Goal: Task Accomplishment & Management: Use online tool/utility

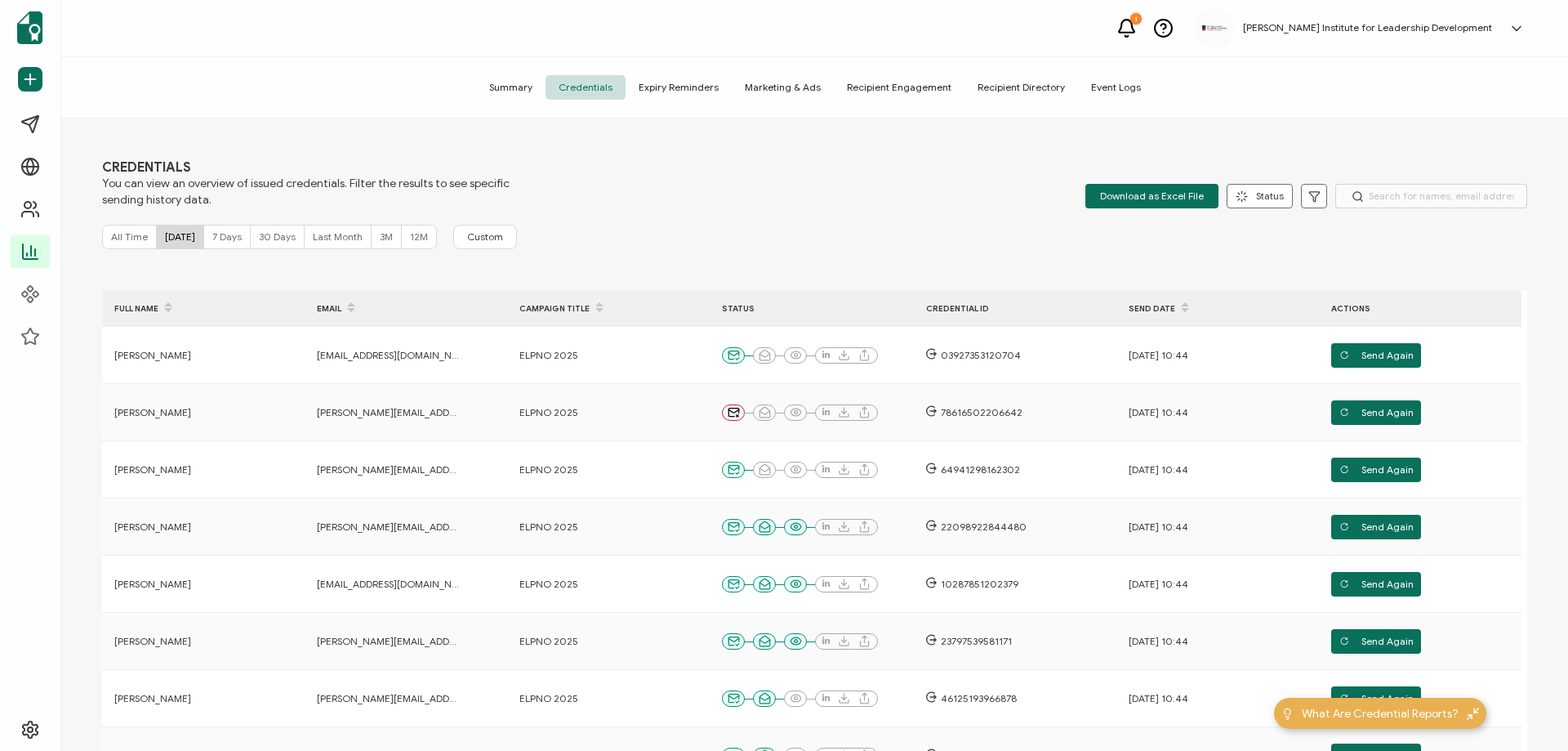
scroll to position [110, 0]
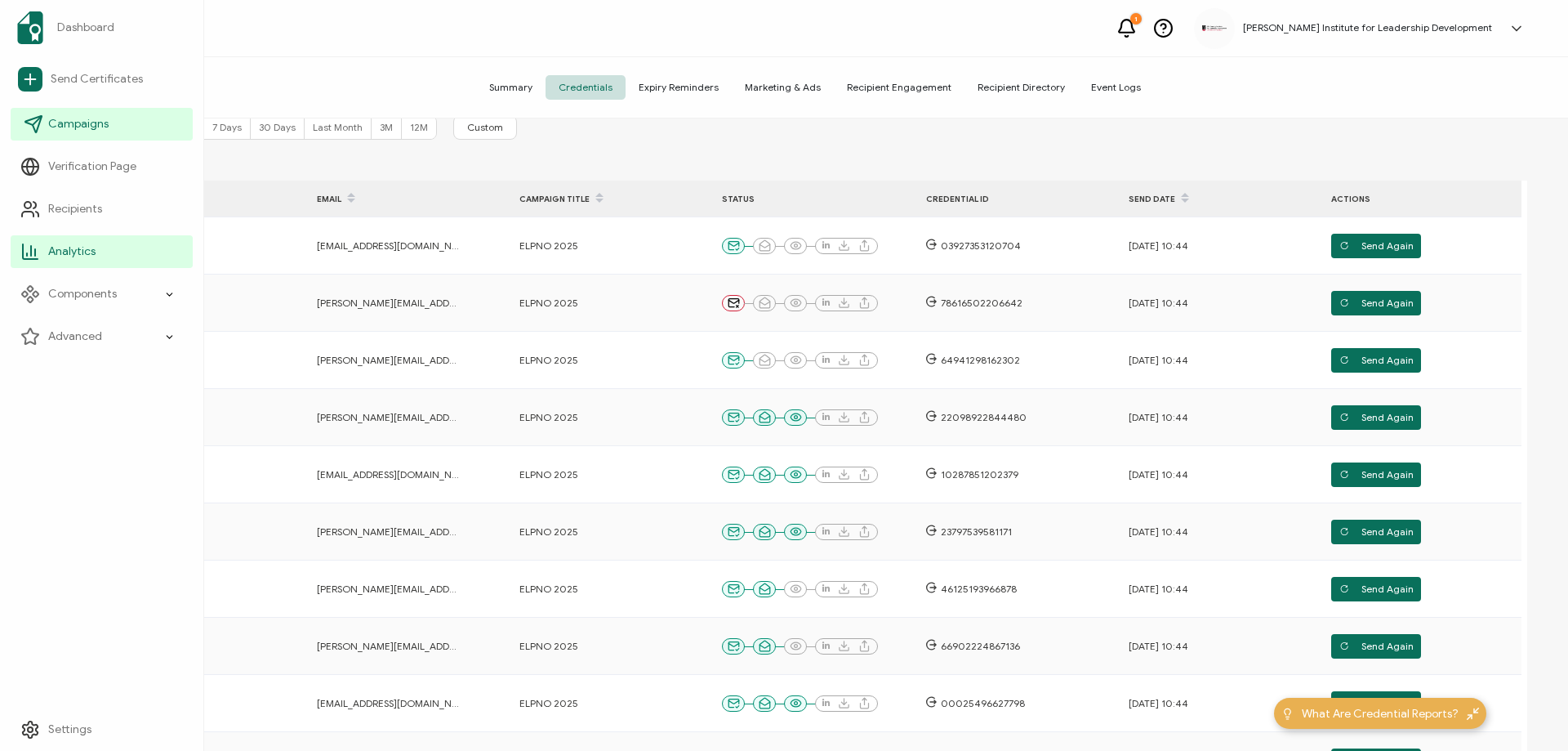
click at [79, 126] on span "Campaigns" at bounding box center [78, 124] width 60 height 16
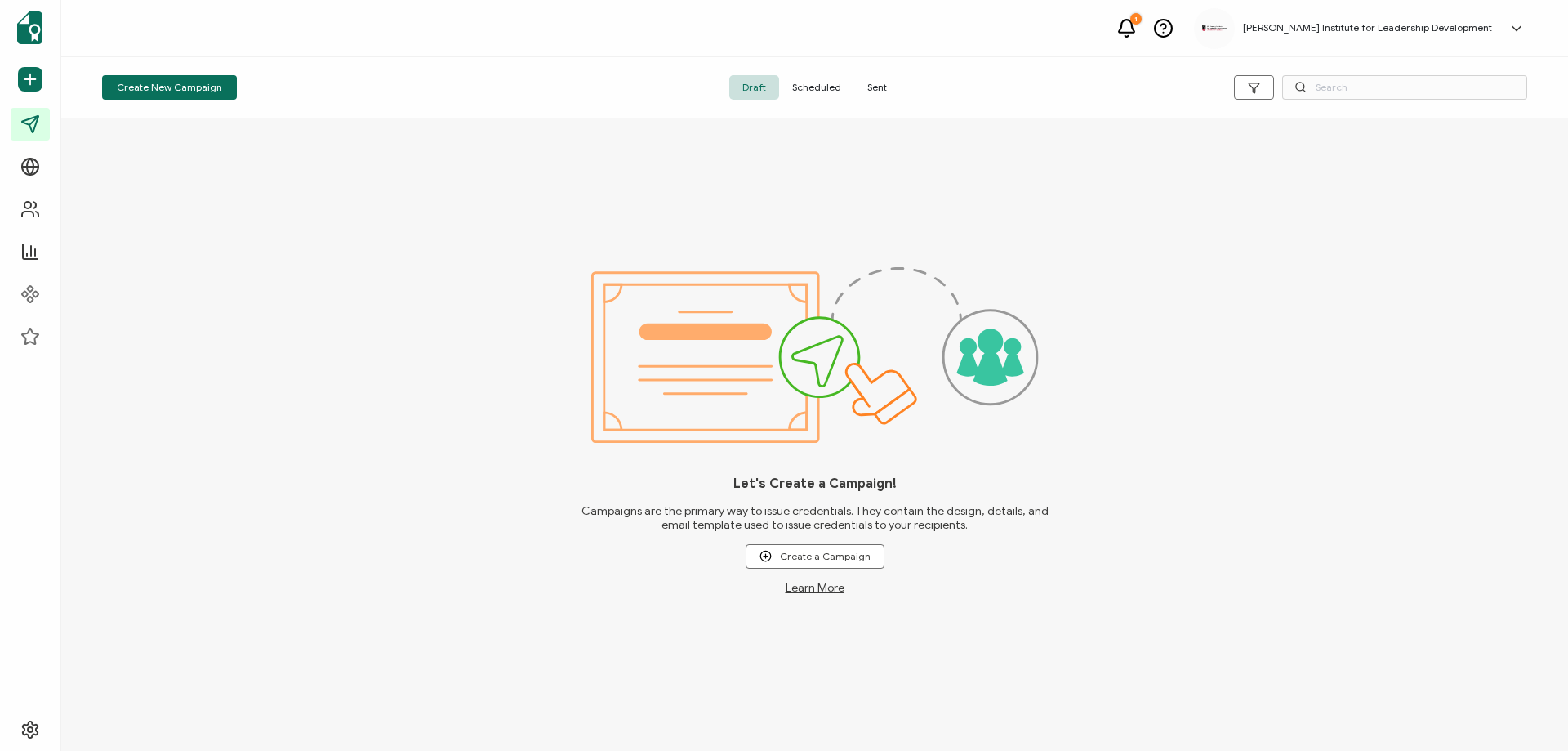
click at [890, 86] on span "Sent" at bounding box center [877, 86] width 46 height 24
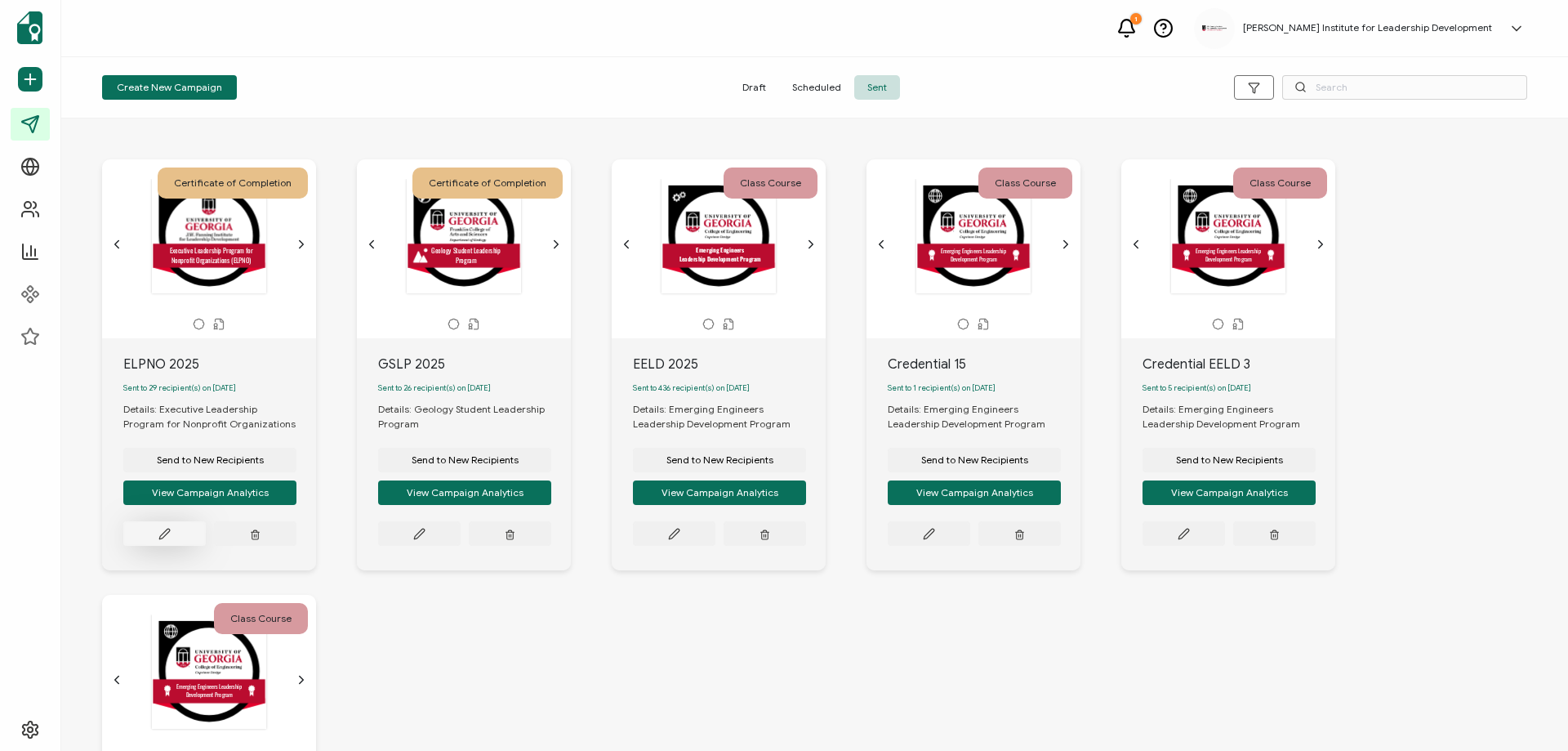
click at [173, 535] on button at bounding box center [165, 533] width 83 height 24
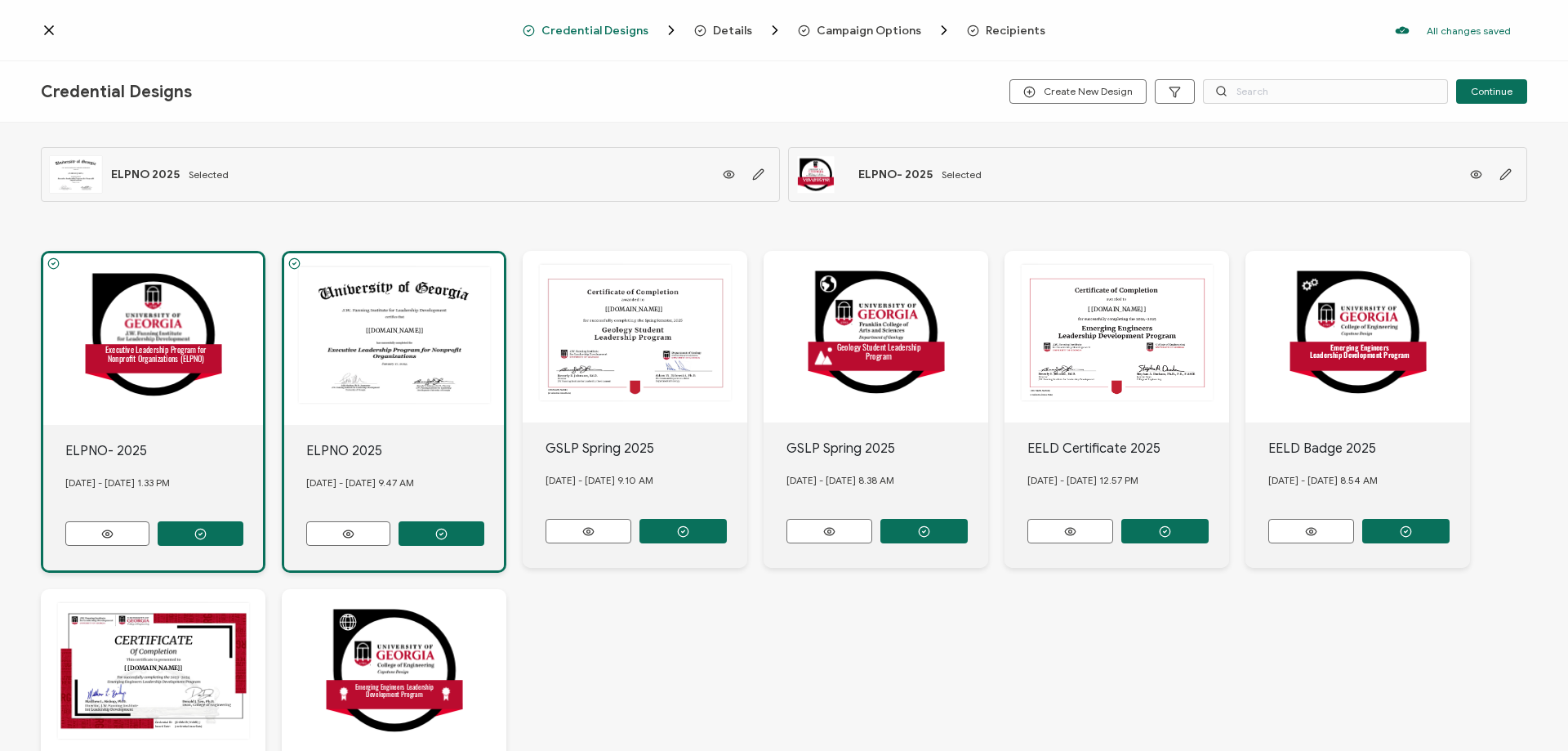
click at [1021, 25] on span "Recipients" at bounding box center [1015, 31] width 59 height 13
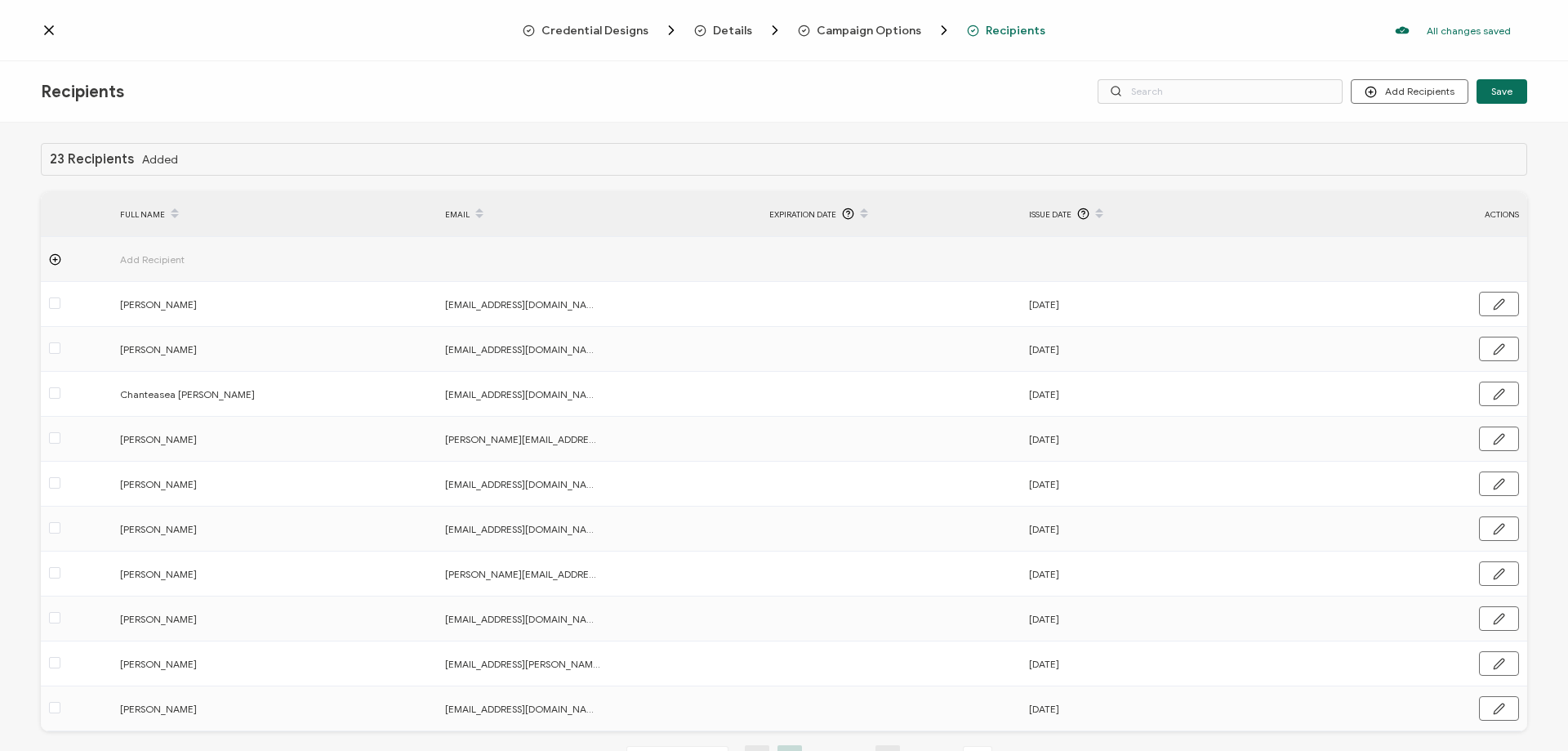
drag, startPoint x: 223, startPoint y: 90, endPoint x: 207, endPoint y: 75, distance: 21.9
click at [223, 90] on div "Recipients" at bounding box center [288, 92] width 496 height 21
click at [49, 27] on icon at bounding box center [49, 31] width 16 height 16
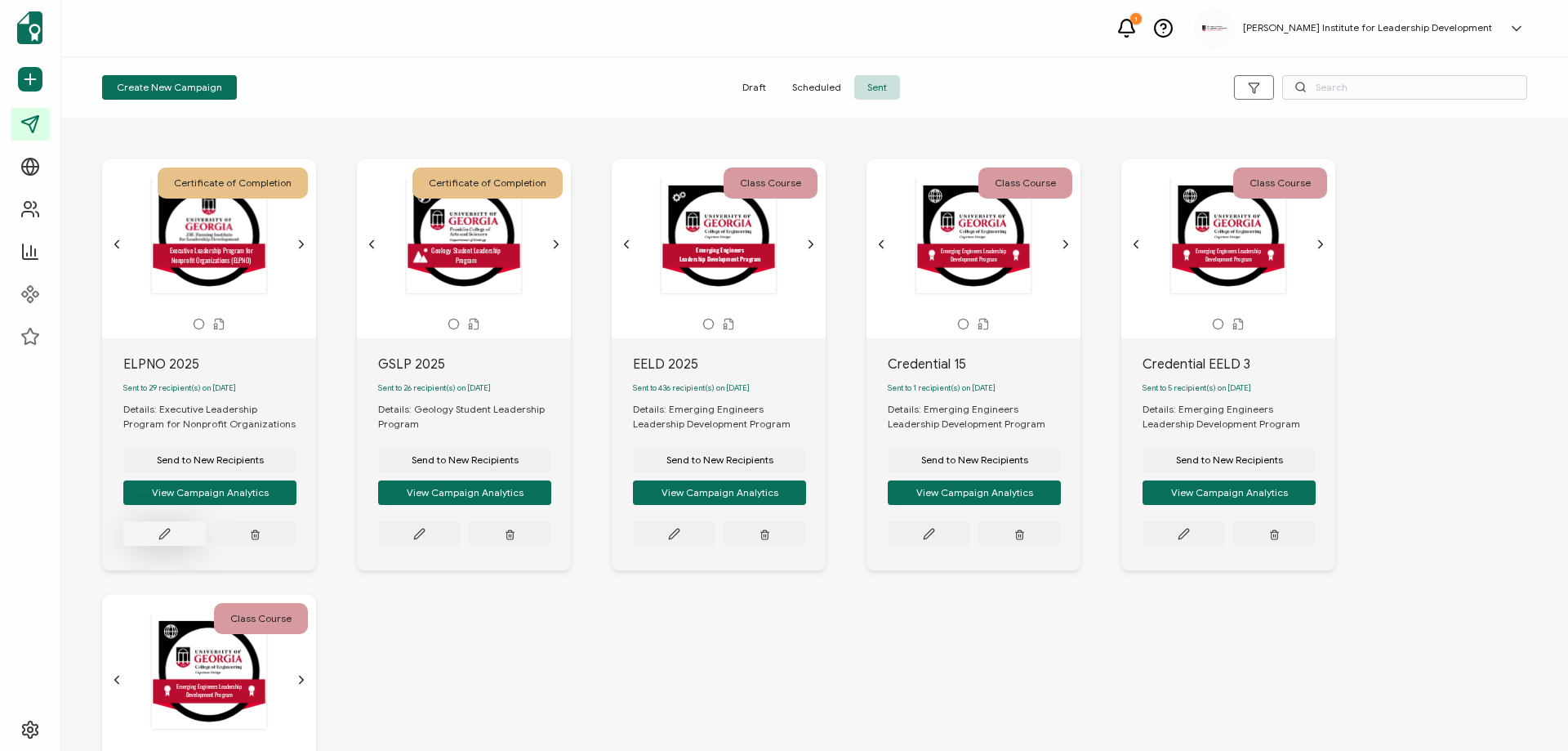
click at [158, 534] on button at bounding box center [165, 533] width 83 height 24
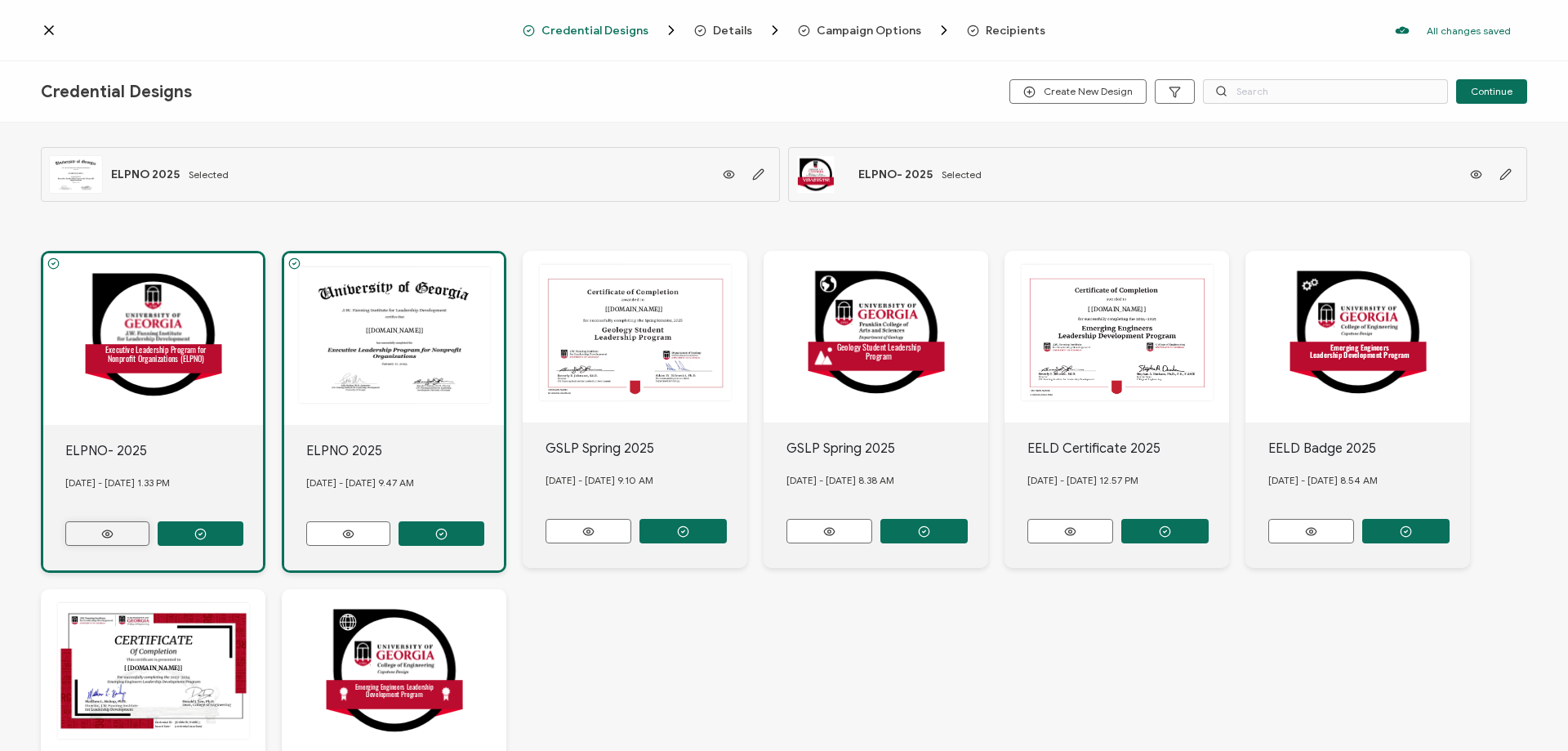
click at [119, 527] on button at bounding box center [107, 533] width 84 height 24
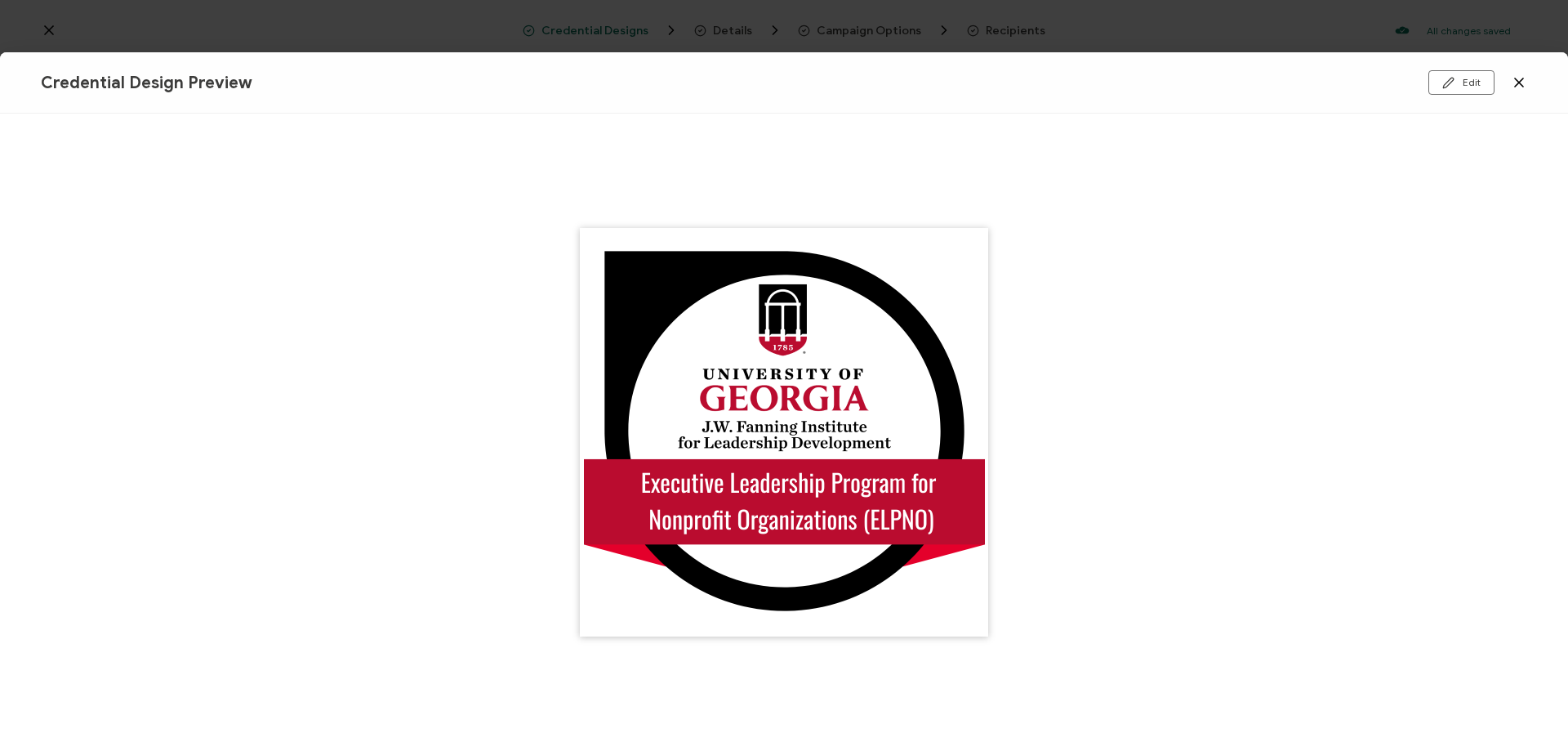
click at [1523, 85] on icon at bounding box center [1519, 83] width 16 height 16
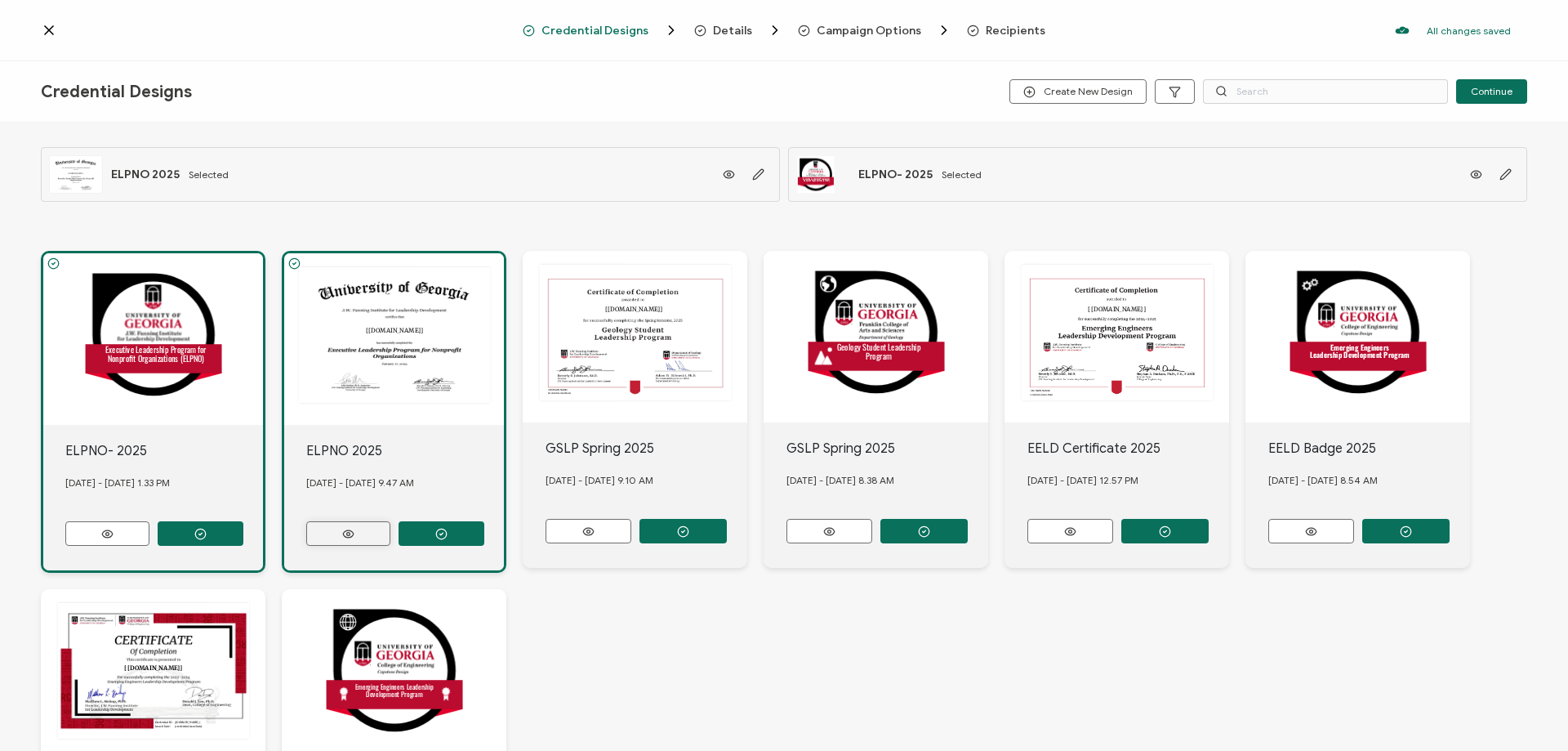
click at [118, 529] on icon at bounding box center [107, 534] width 21 height 13
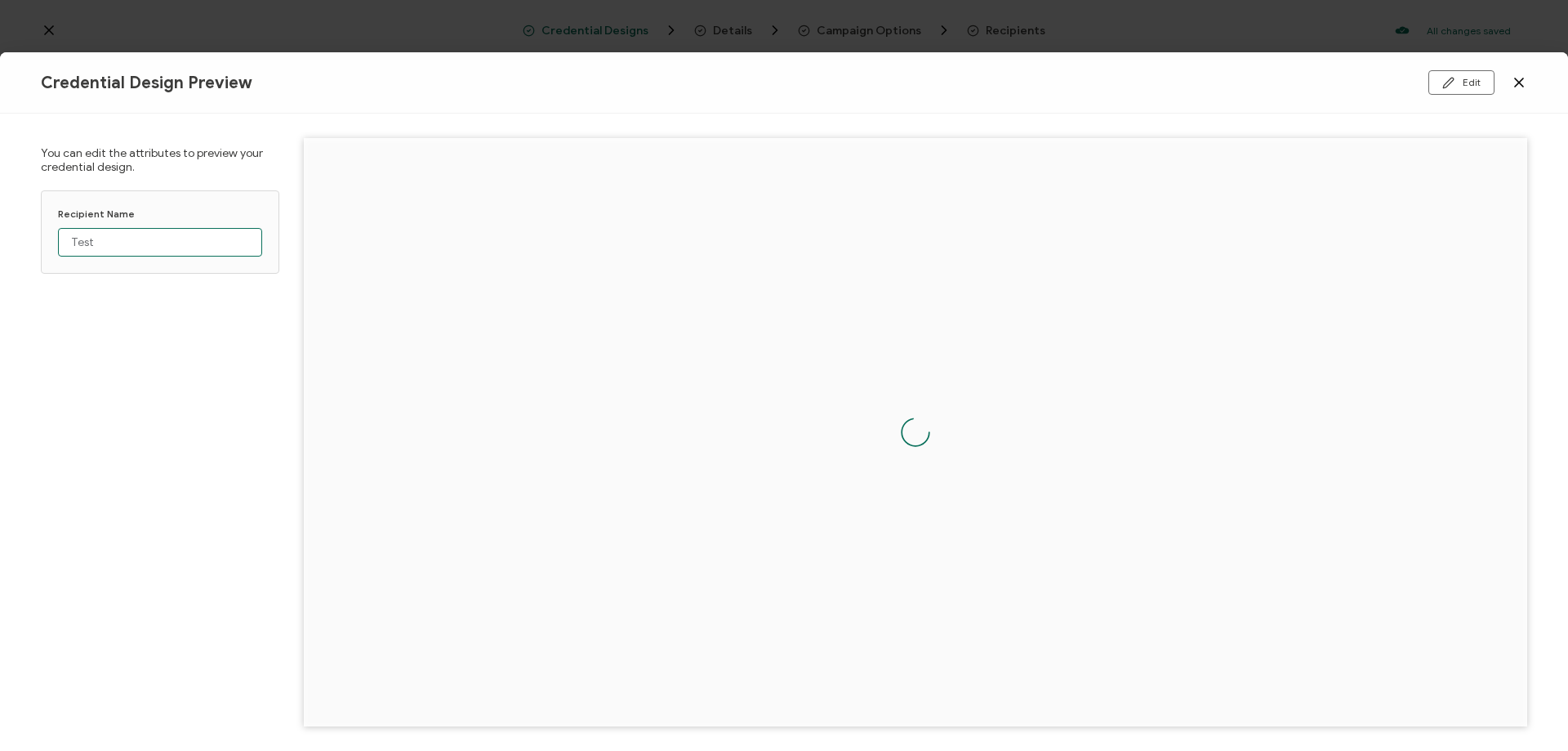
drag, startPoint x: 143, startPoint y: 243, endPoint x: 64, endPoint y: 241, distance: 79.0
click at [64, 241] on input "Test" at bounding box center [159, 242] width 204 height 29
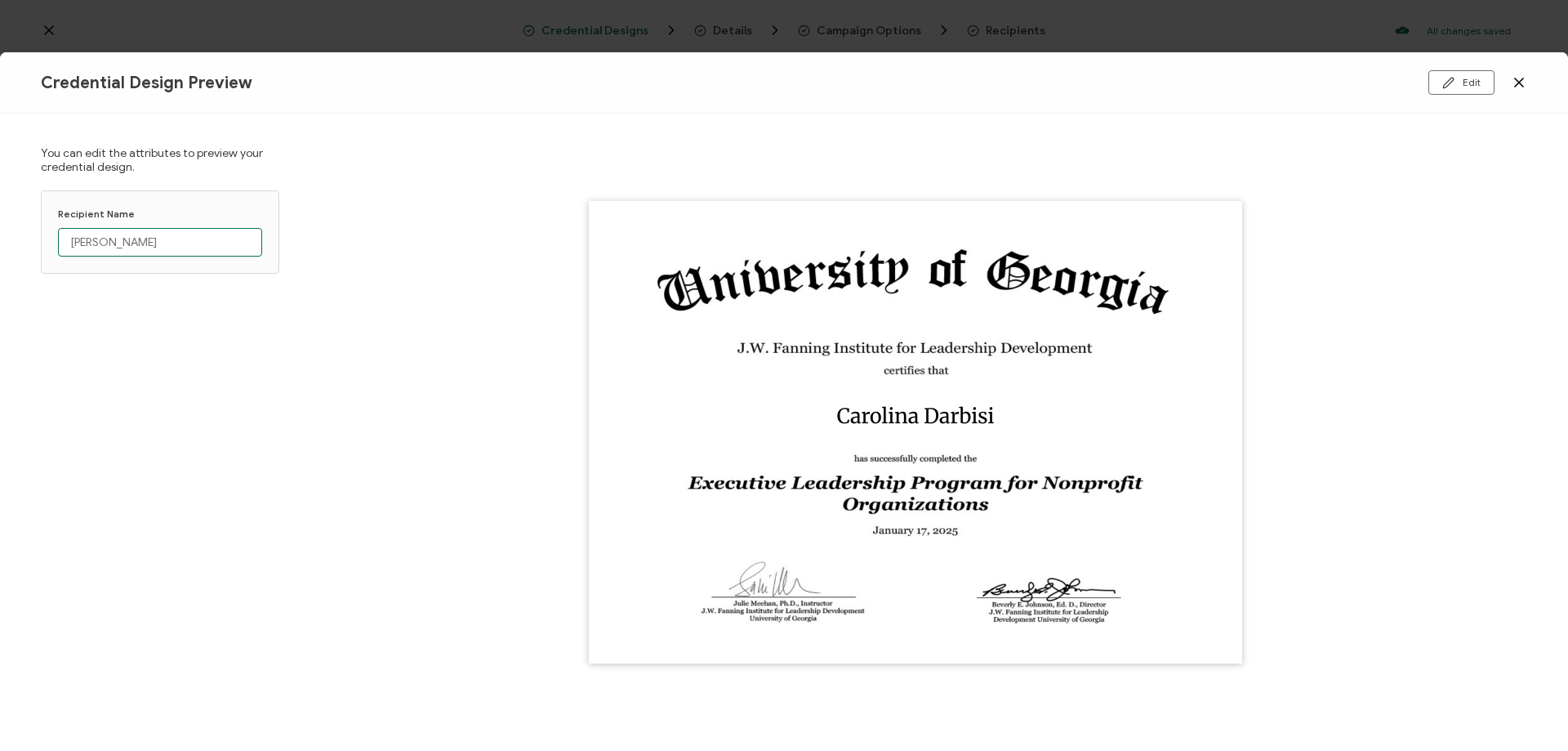
type input "Carolina Darbisi"
click at [1514, 78] on icon at bounding box center [1519, 83] width 16 height 16
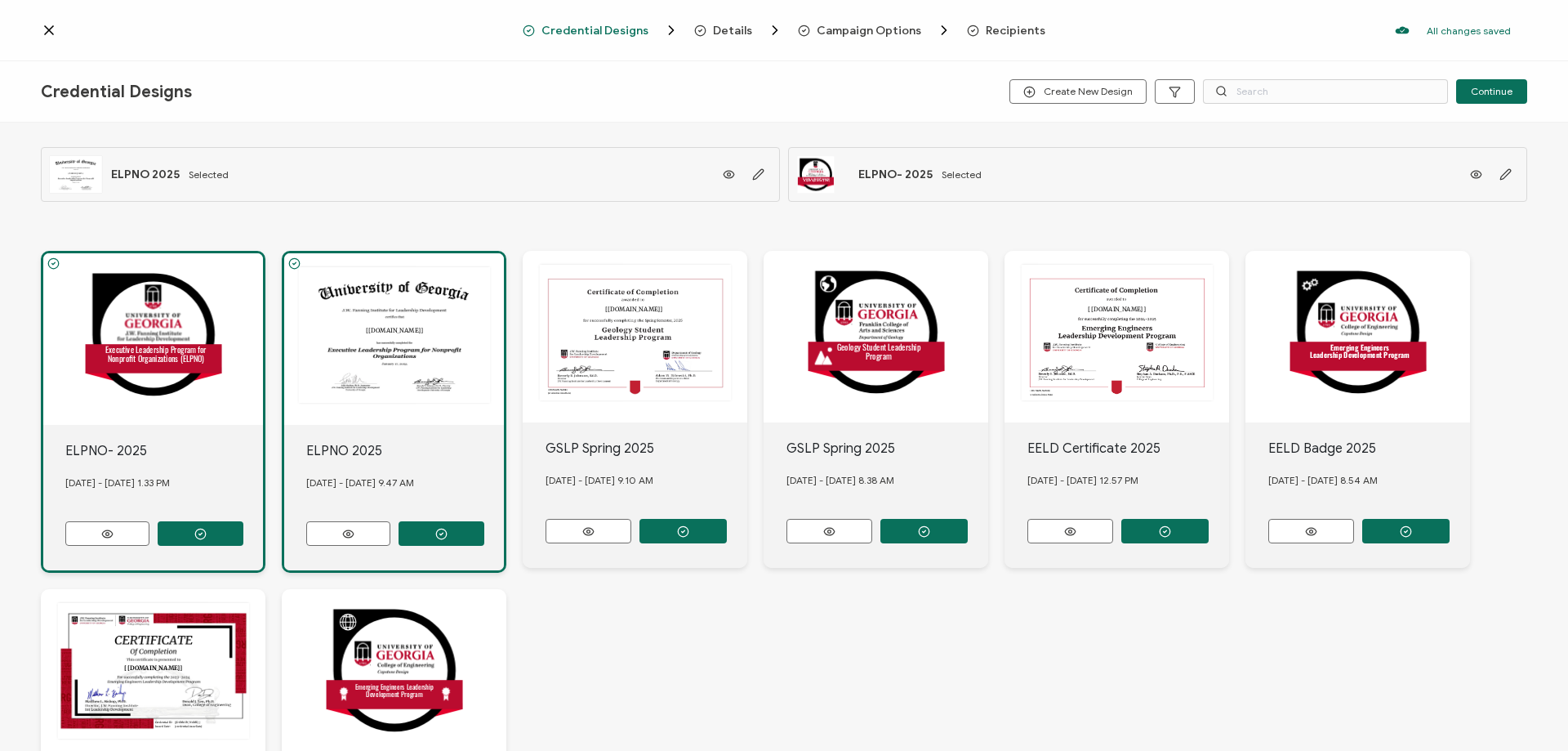
click at [47, 27] on icon at bounding box center [49, 30] width 8 height 8
